Goal: Transaction & Acquisition: Purchase product/service

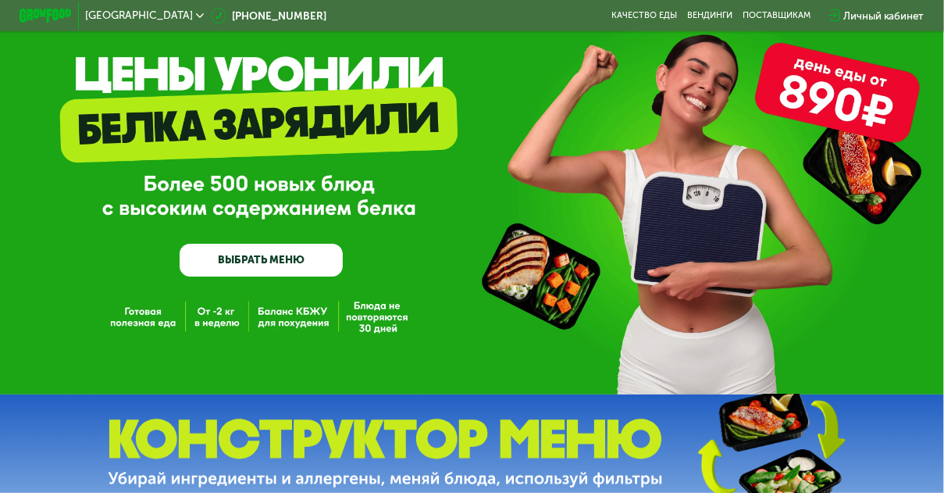
click at [148, 320] on div "GrowFood — доставка правильного питания ВЫБРАТЬ МЕНЮ" at bounding box center [472, 171] width 944 height 446
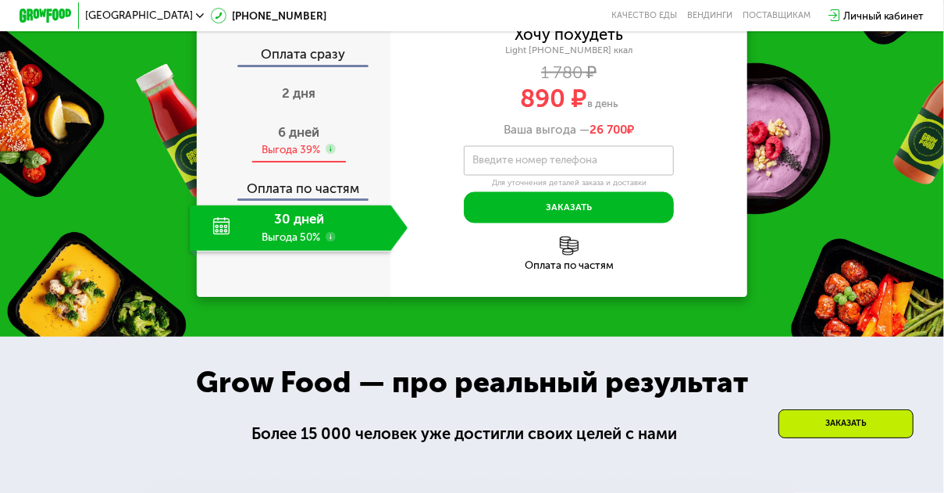
scroll to position [1301, 0]
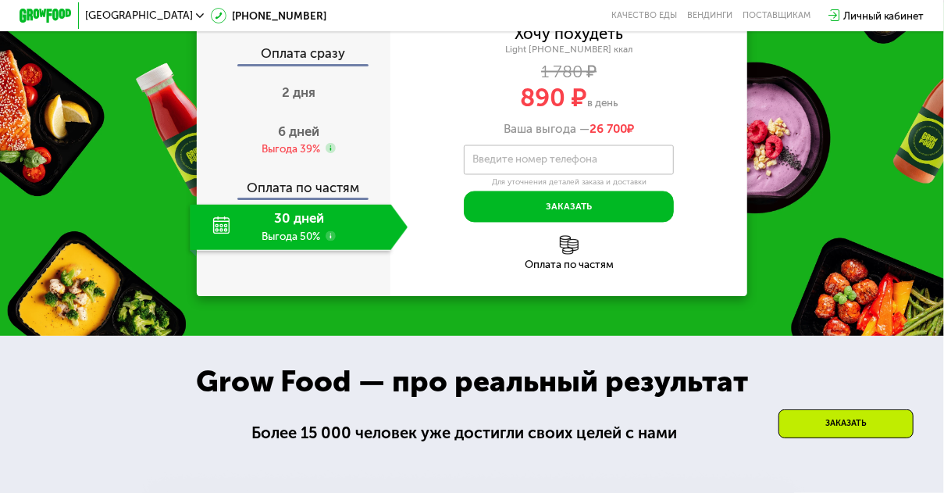
click at [295, 251] on div "30 дней Выгода 50%" at bounding box center [290, 228] width 201 height 46
click at [302, 156] on div "Выгода 39%" at bounding box center [291, 148] width 59 height 15
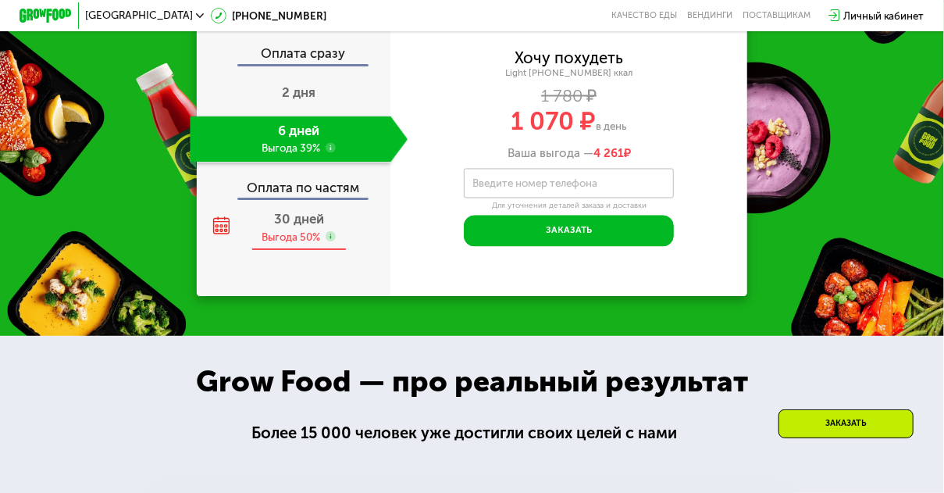
click at [295, 244] on div "Выгода 50%" at bounding box center [291, 237] width 59 height 15
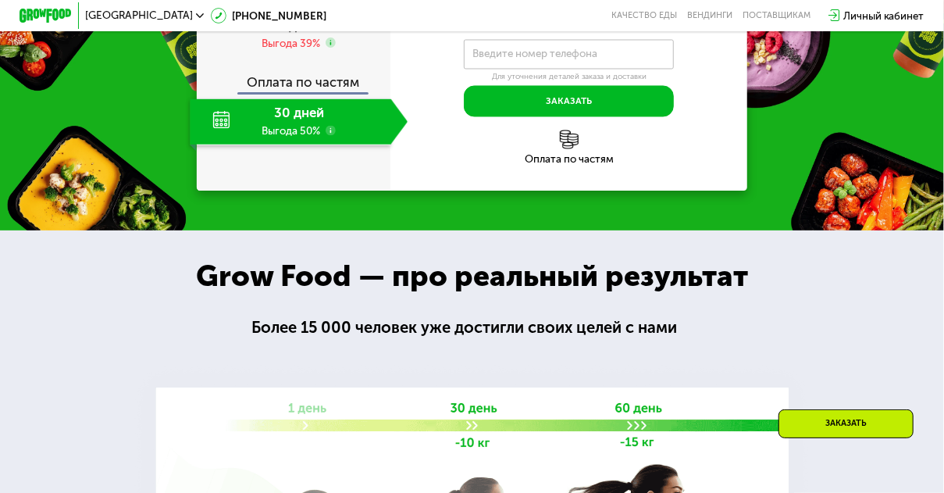
scroll to position [1405, 0]
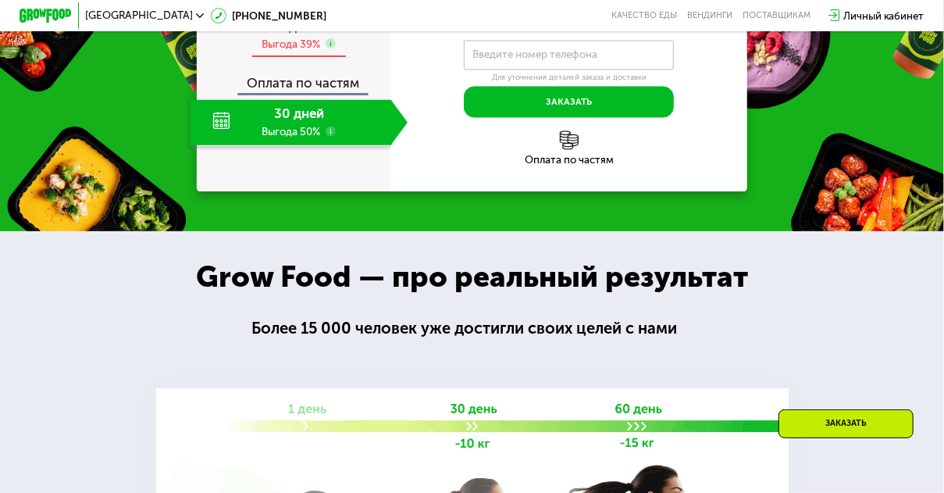
click at [301, 52] on div "Выгода 39%" at bounding box center [291, 44] width 59 height 15
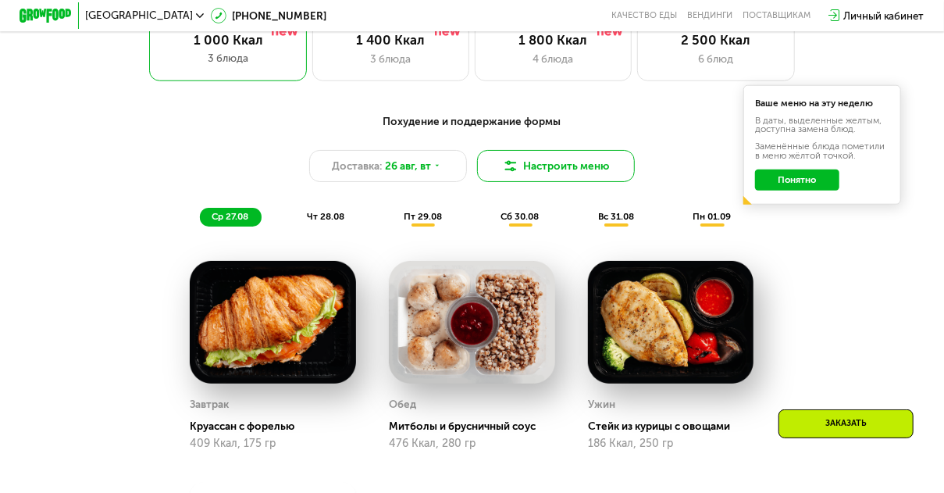
scroll to position [572, 0]
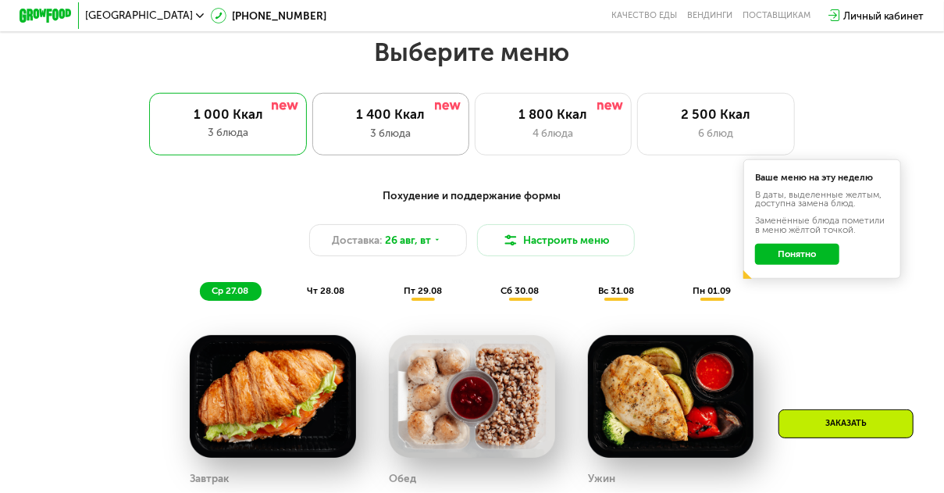
click at [420, 140] on div "3 блюда" at bounding box center [391, 133] width 130 height 16
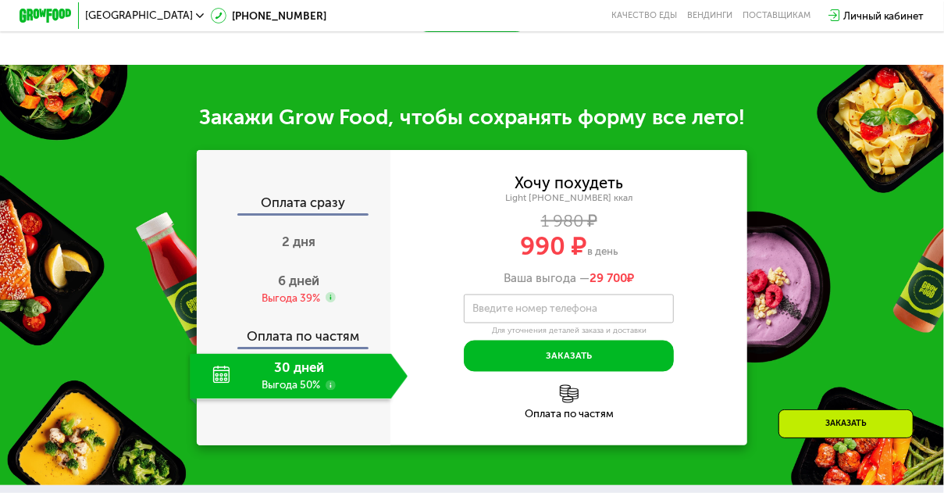
scroll to position [1197, 0]
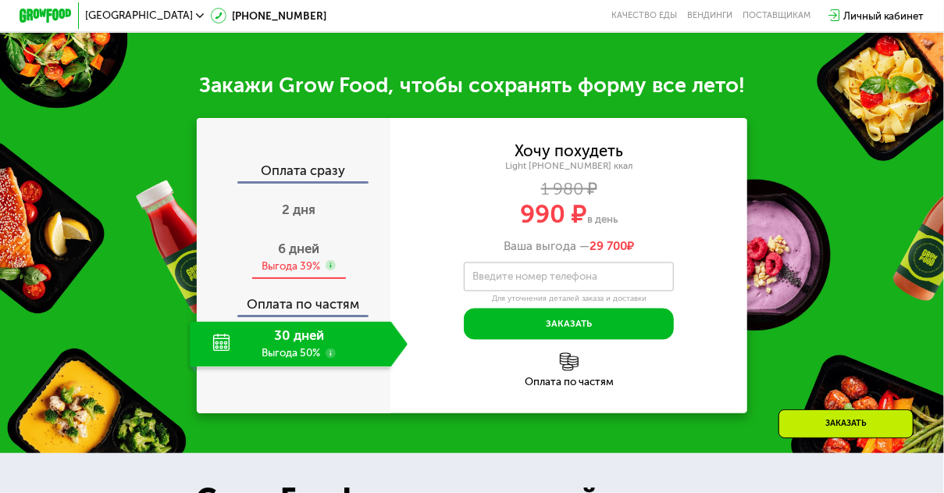
click at [305, 273] on div "Выгода 39%" at bounding box center [291, 265] width 59 height 15
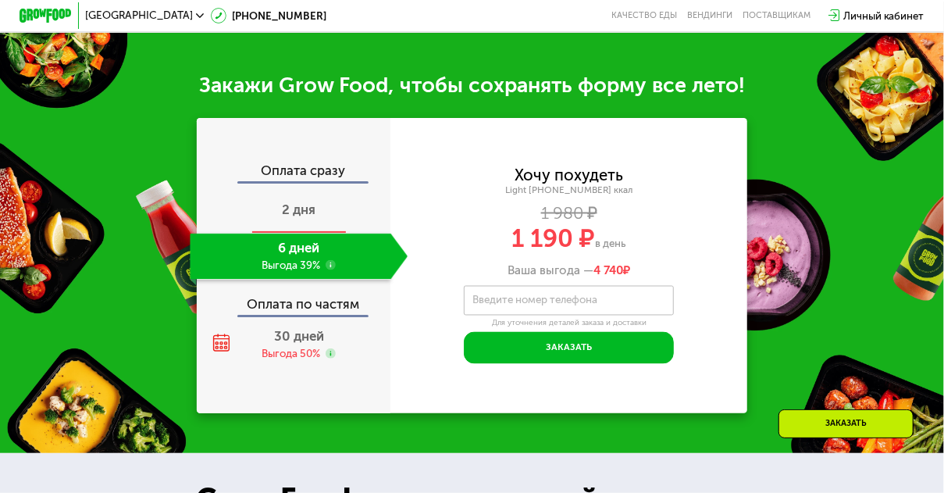
click at [305, 217] on span "2 дня" at bounding box center [299, 209] width 34 height 16
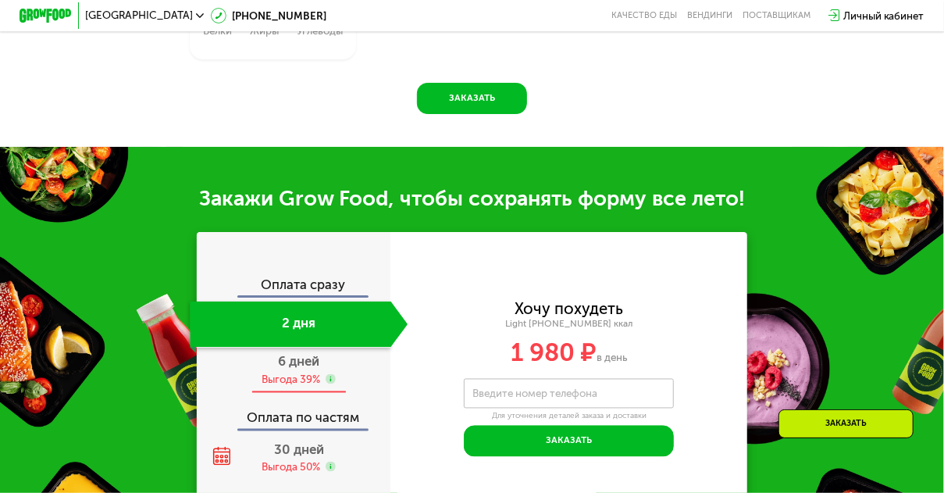
click at [290, 369] on div "6 дней Выгода 39%" at bounding box center [299, 370] width 218 height 46
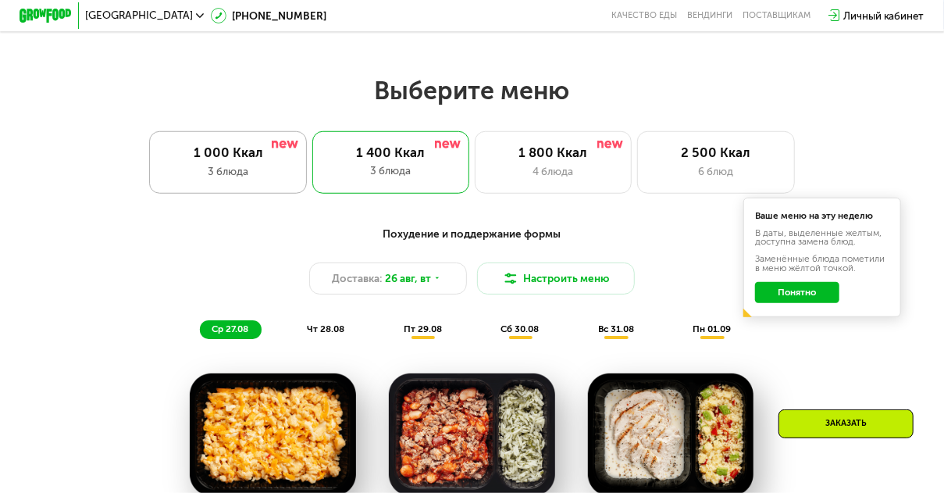
scroll to position [520, 0]
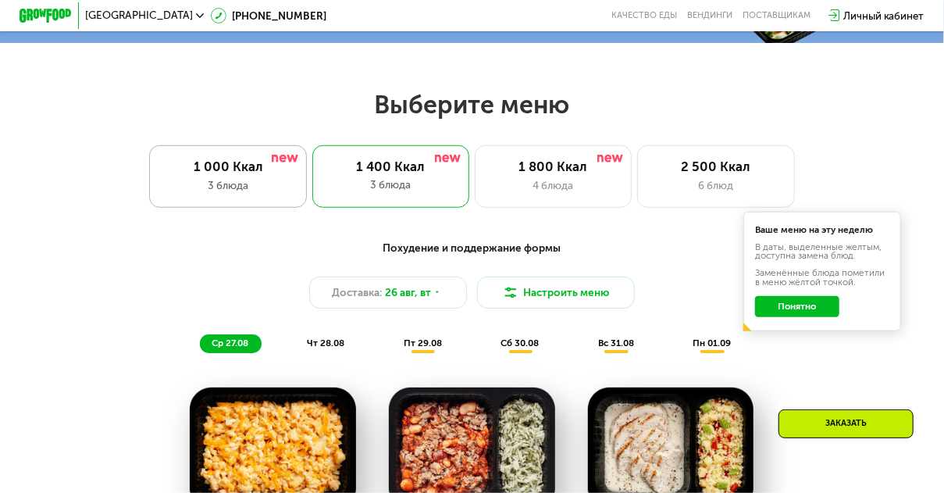
click at [245, 173] on div "1 000 Ккал" at bounding box center [228, 166] width 130 height 16
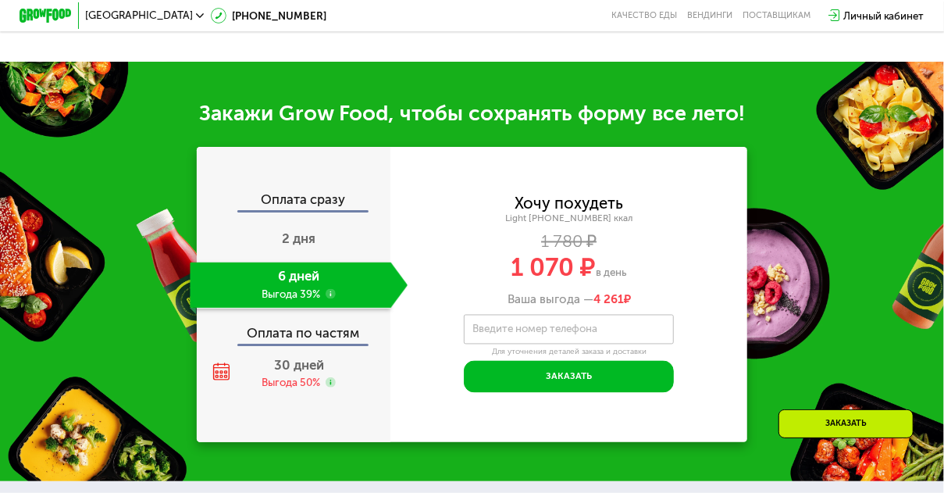
scroll to position [1301, 0]
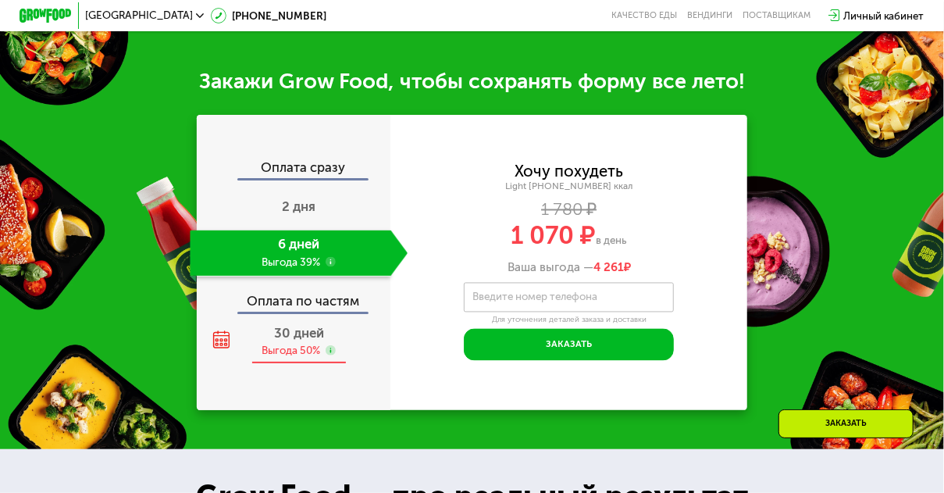
click at [298, 354] on div "Выгода 50%" at bounding box center [291, 350] width 59 height 15
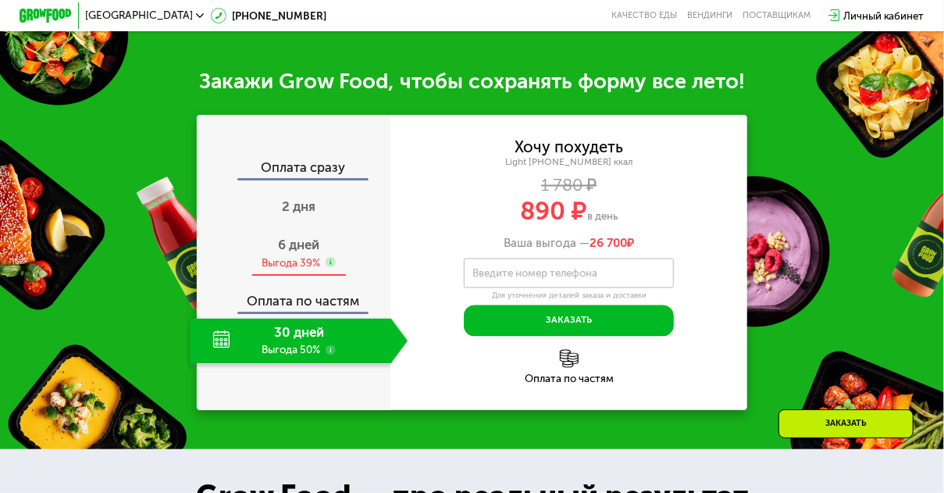
click at [292, 265] on div "Выгода 39%" at bounding box center [291, 262] width 59 height 15
